Goal: Task Accomplishment & Management: Use online tool/utility

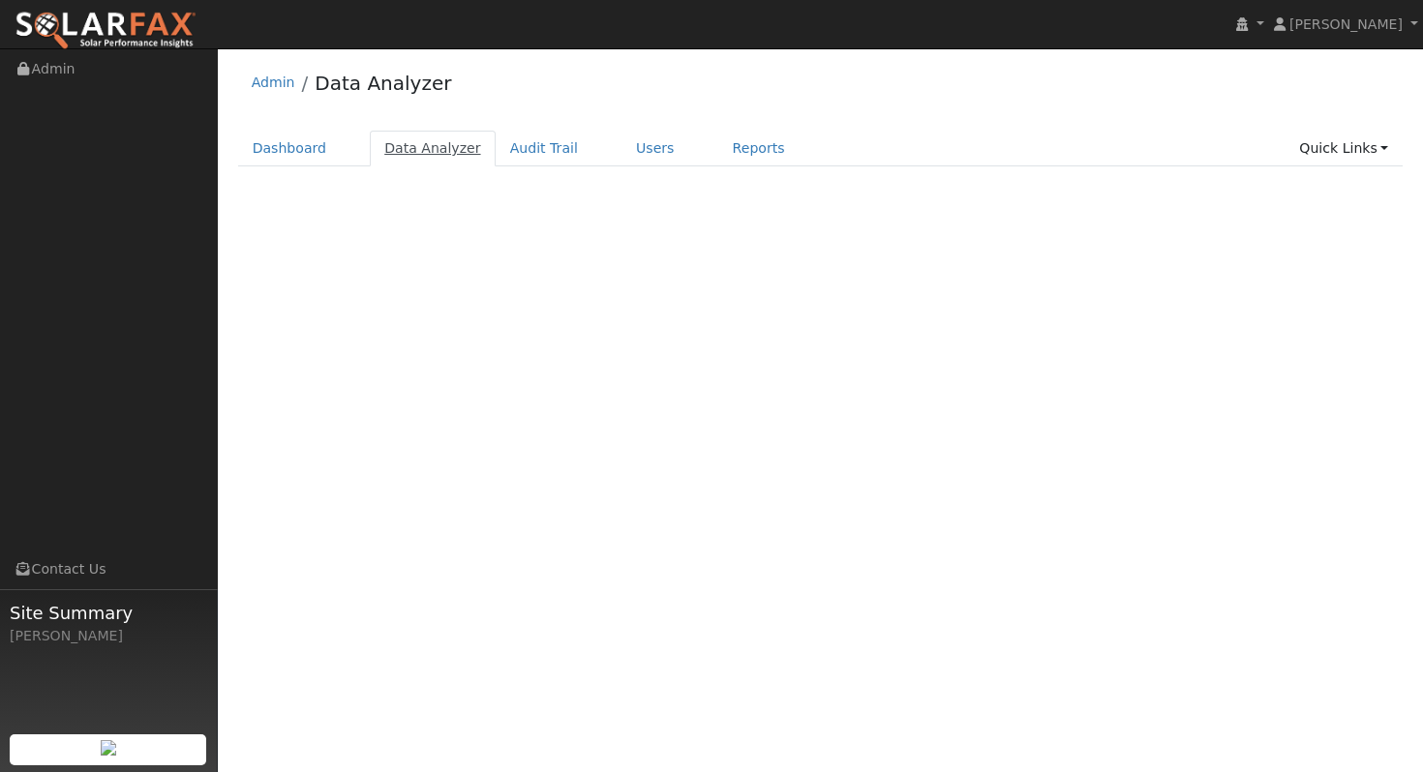
click at [429, 142] on link "Data Analyzer" at bounding box center [433, 149] width 126 height 36
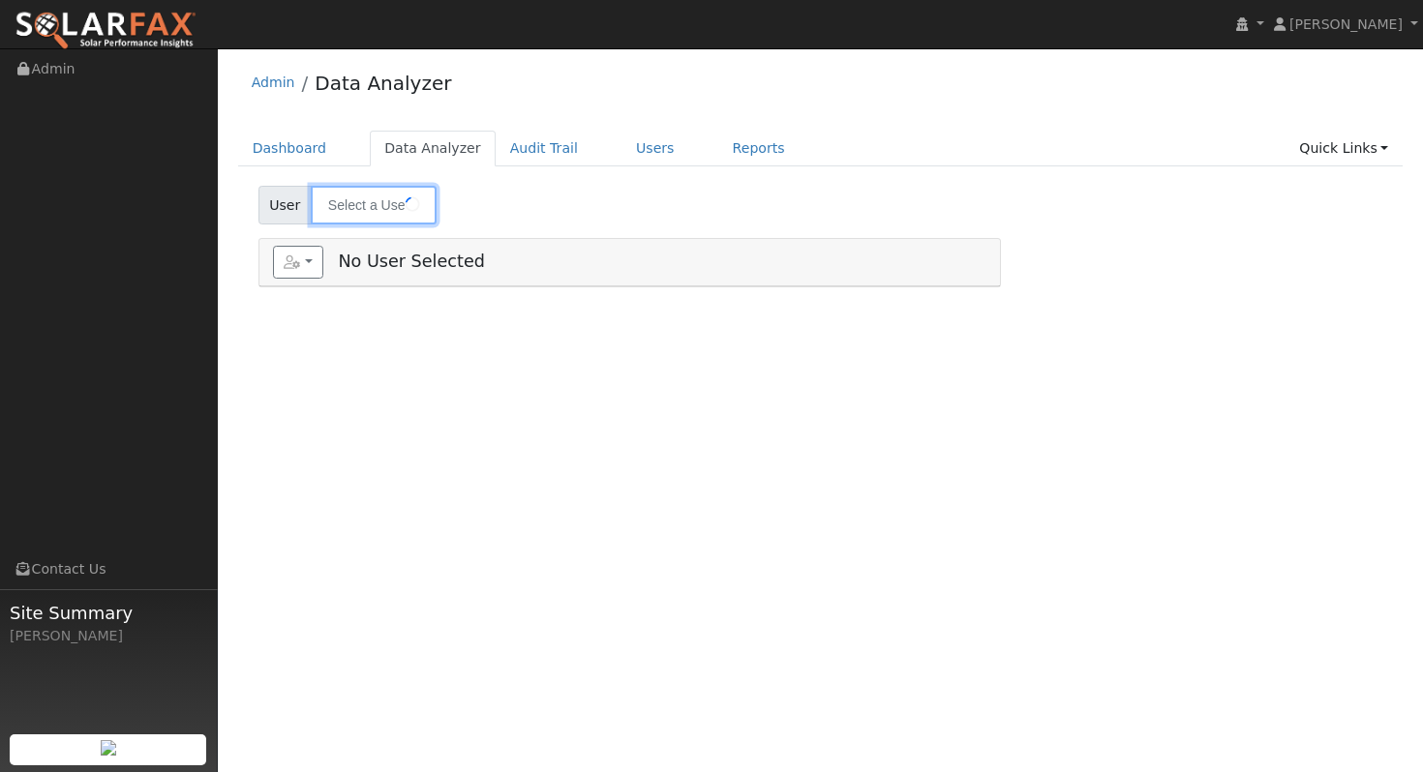
type input "[PERSON_NAME] (Add-On)"
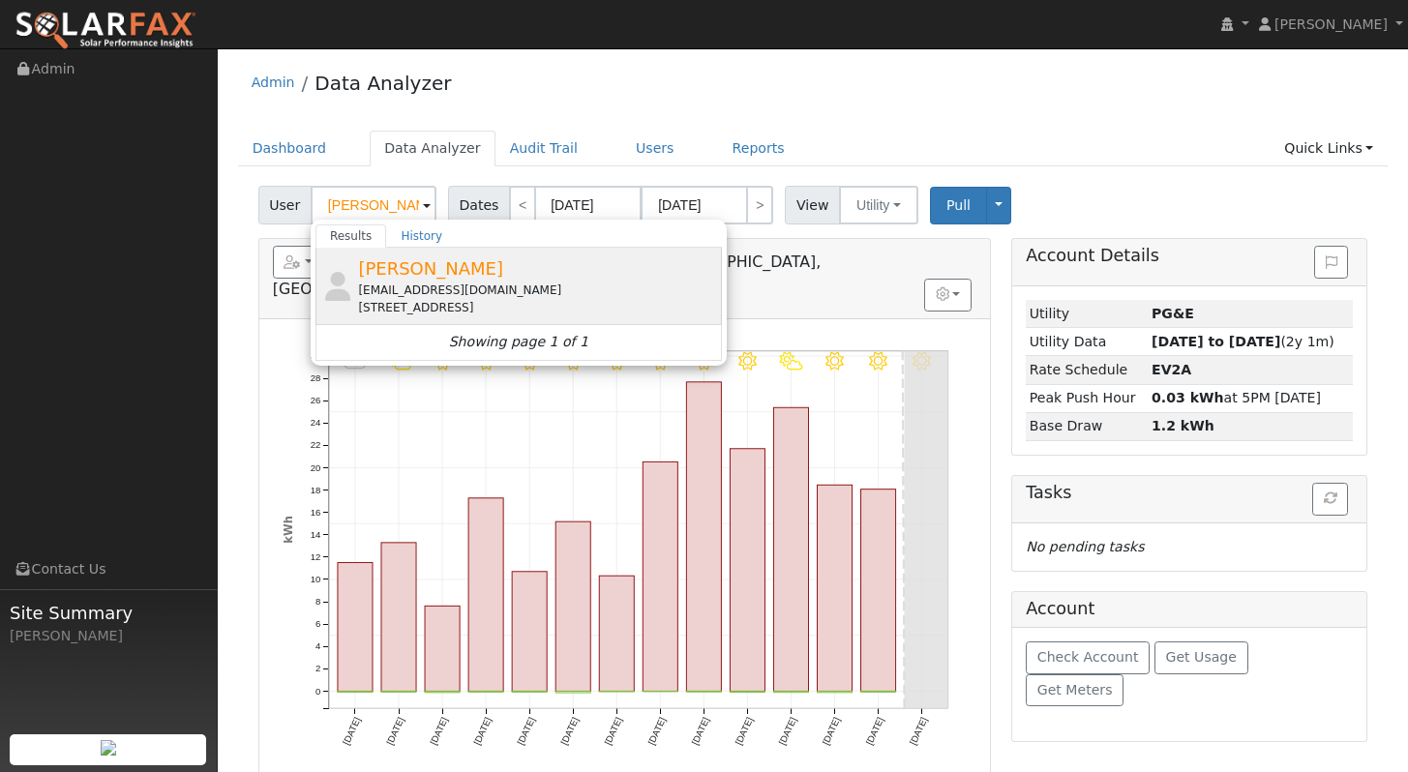
click at [437, 283] on div "cozens8@gmail.com" at bounding box center [537, 290] width 359 height 17
type input "Ben Cozens"
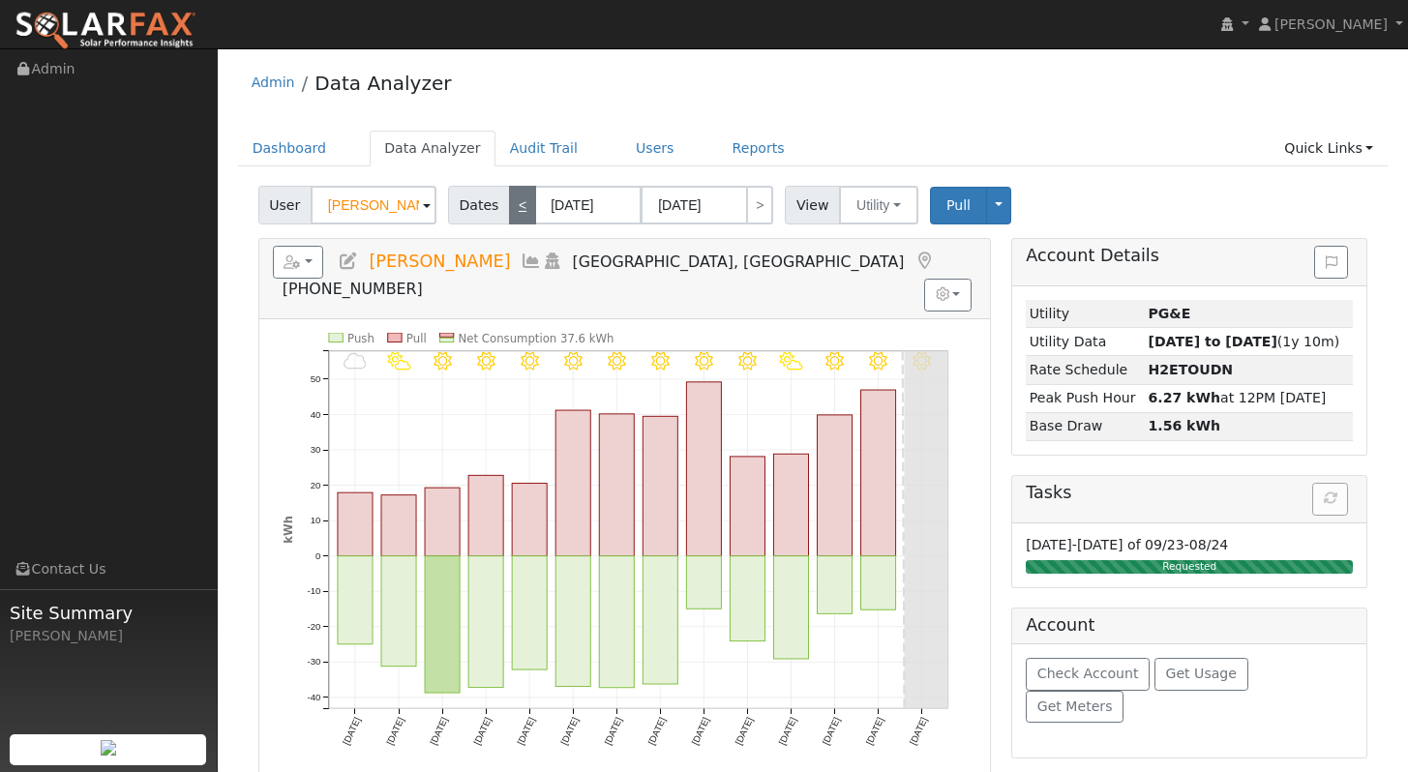
click at [513, 207] on link "<" at bounding box center [522, 205] width 27 height 39
type input "08/26/2025"
type input "09/08/2025"
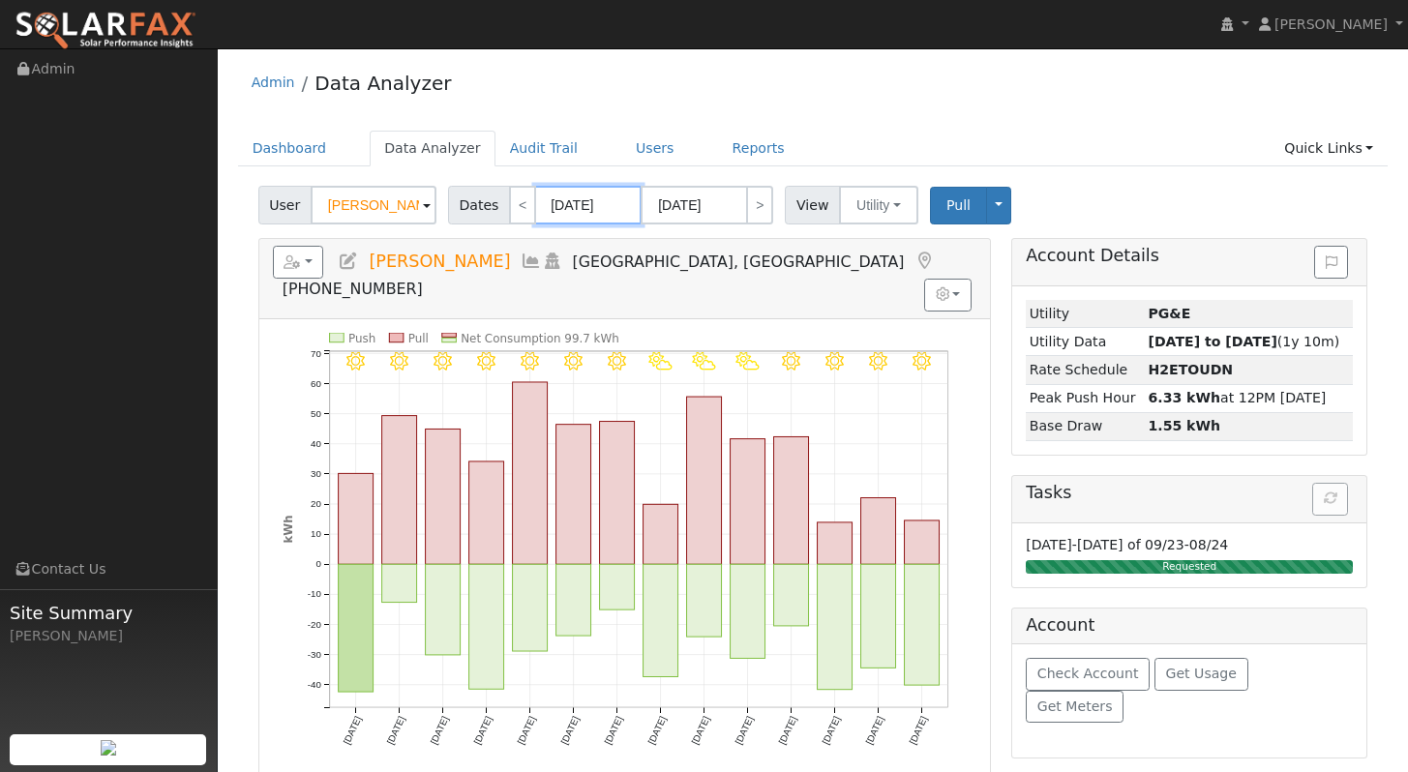
click at [557, 210] on input "08/26/2025" at bounding box center [588, 205] width 106 height 39
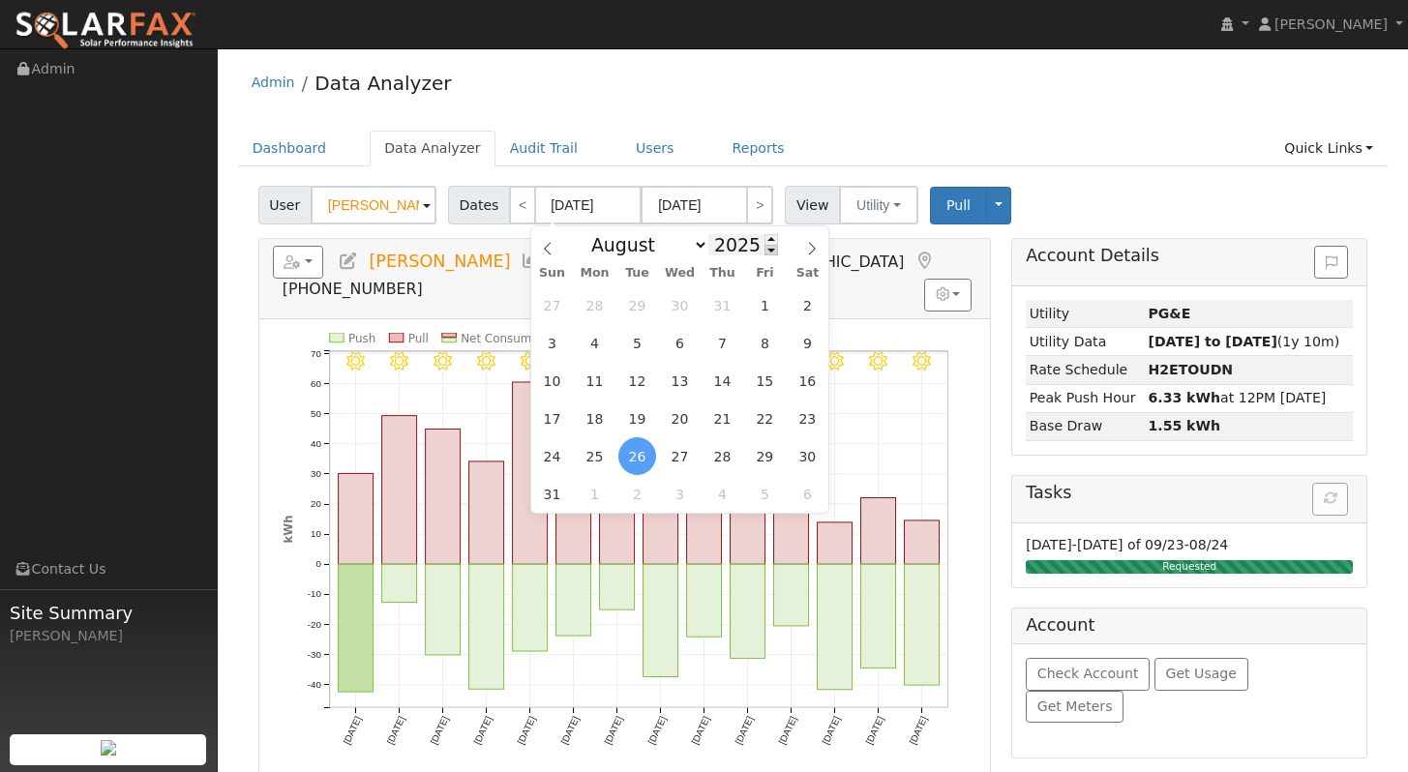
click at [766, 248] on span at bounding box center [772, 250] width 14 height 11
type input "2024"
click at [728, 303] on span "1" at bounding box center [723, 305] width 38 height 38
type input "08/01/2024"
type input "08/31/2024"
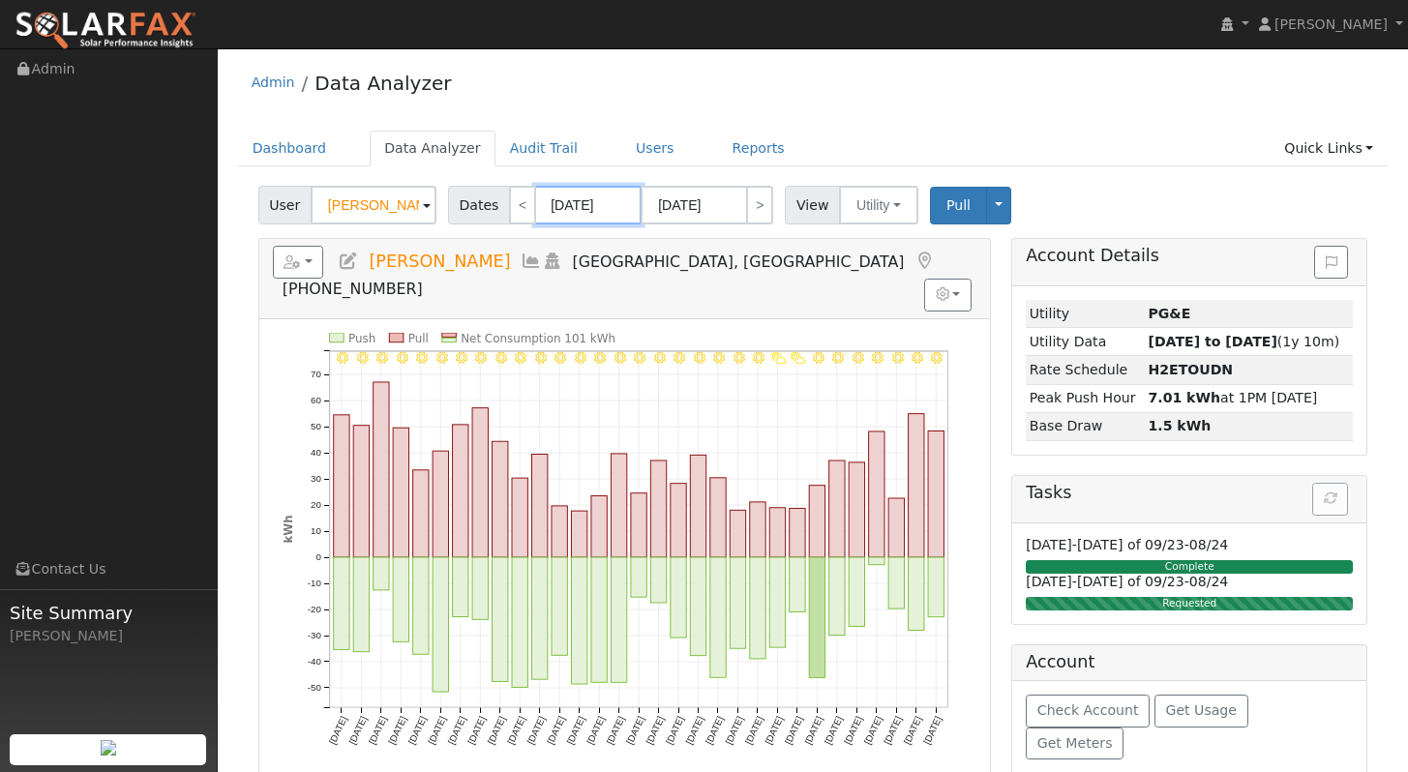
click at [608, 213] on input "08/01/2024" at bounding box center [588, 205] width 106 height 39
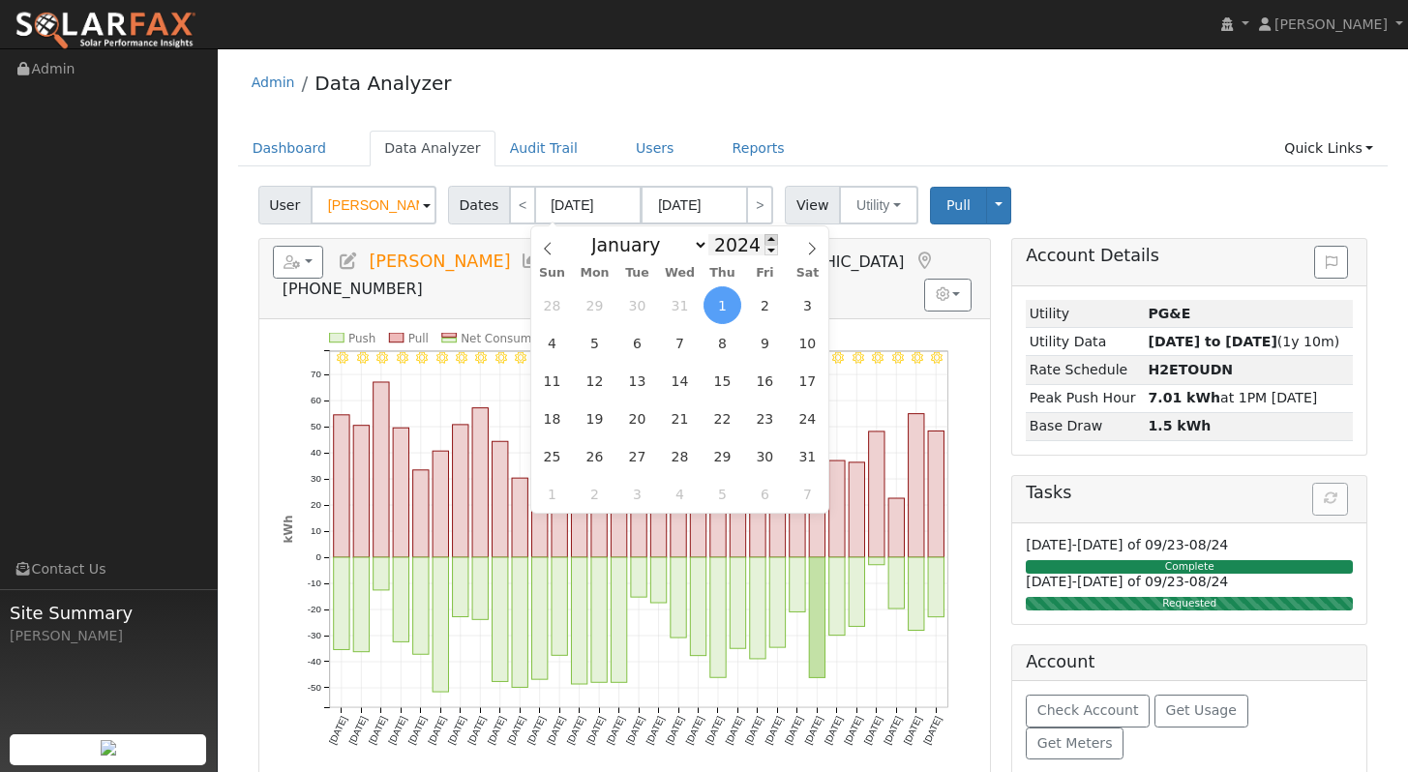
click at [765, 242] on span at bounding box center [772, 239] width 14 height 11
type input "2025"
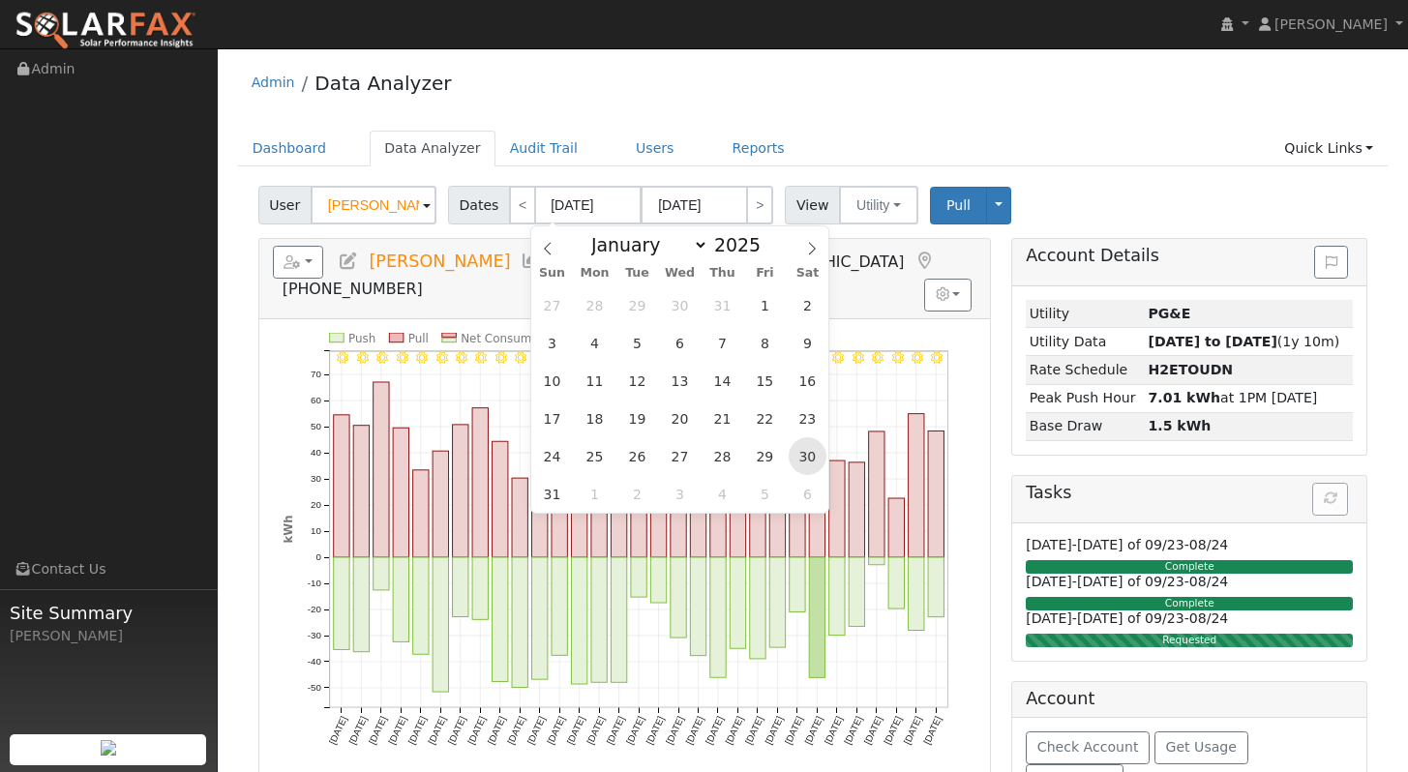
click at [802, 459] on span "30" at bounding box center [808, 456] width 38 height 38
type input "08/30/2025"
type input "09/12/2025"
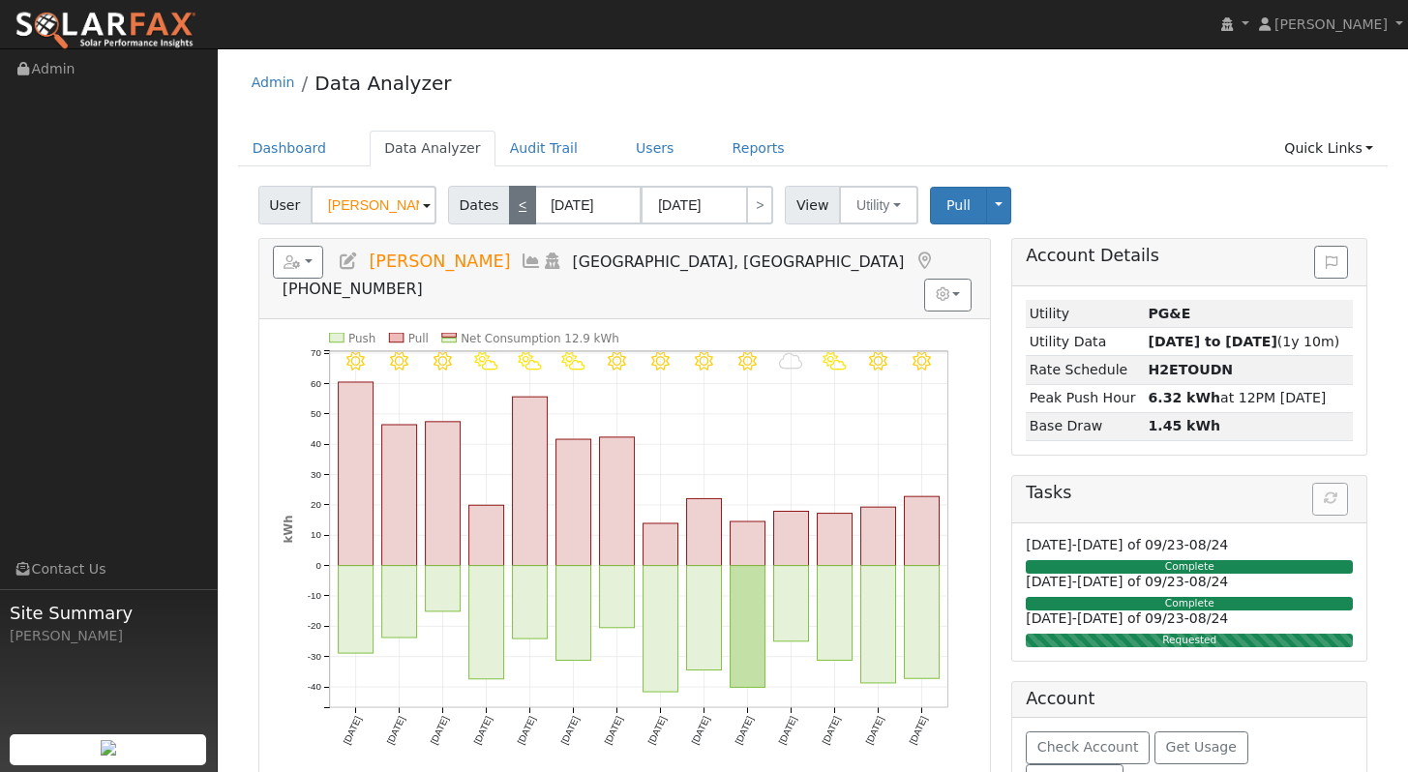
click at [512, 209] on link "<" at bounding box center [522, 205] width 27 height 39
type input "08/16/2025"
type input "08/29/2025"
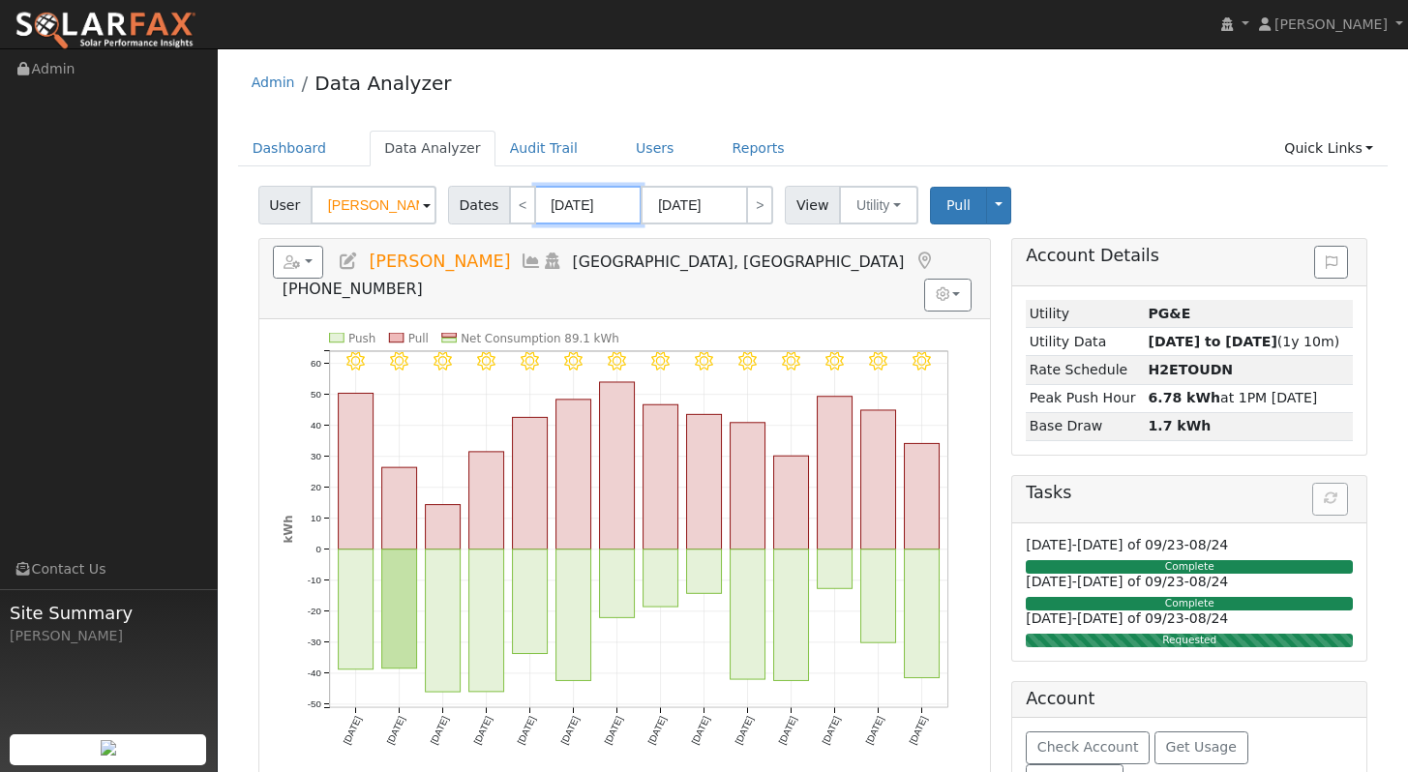
click at [561, 207] on input "08/16/2025" at bounding box center [588, 205] width 106 height 39
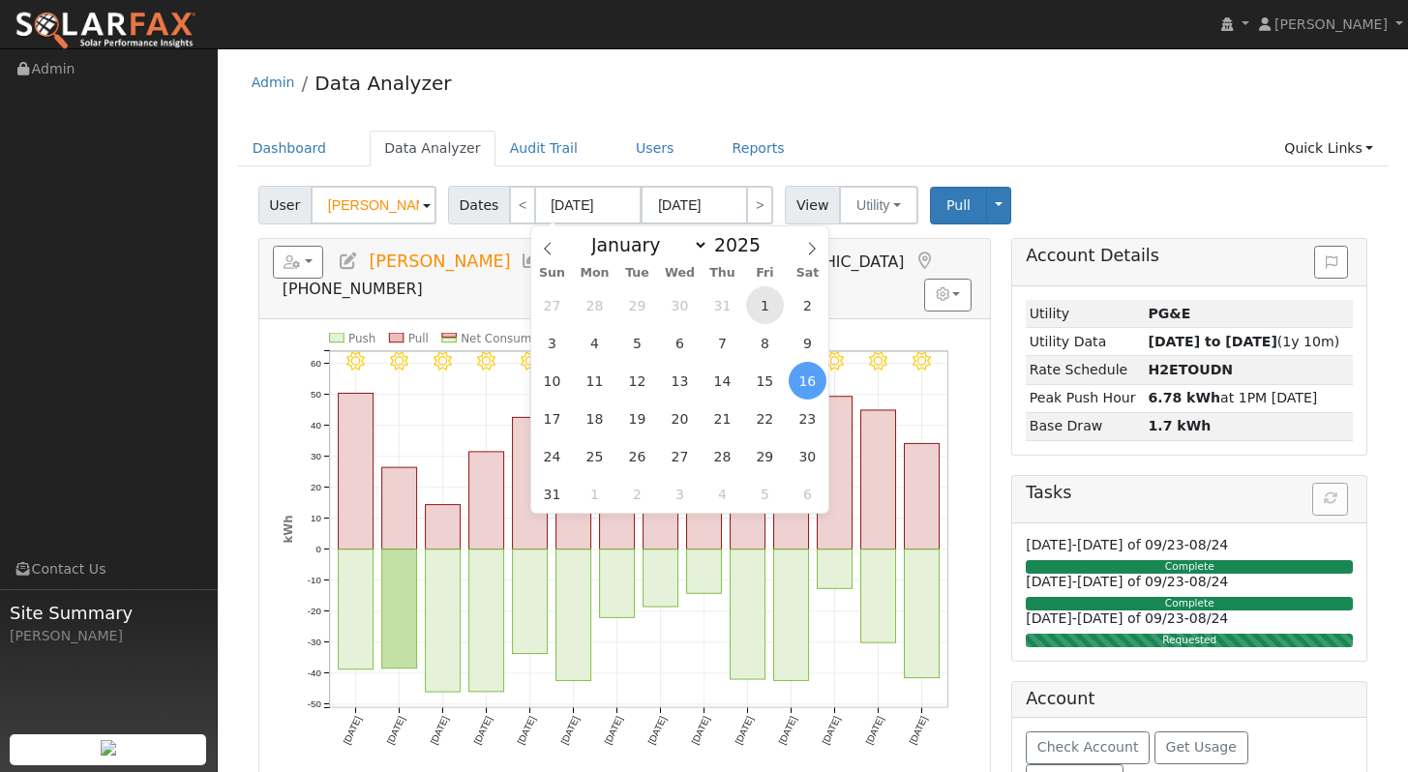
click at [757, 308] on span "1" at bounding box center [765, 305] width 38 height 38
type input "[DATE]"
type input "08/31/2025"
